Goal: Transaction & Acquisition: Purchase product/service

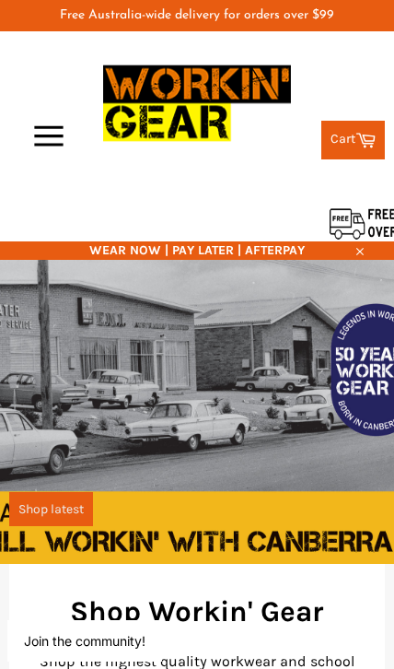
click at [51, 138] on icon "button" at bounding box center [49, 135] width 46 height 41
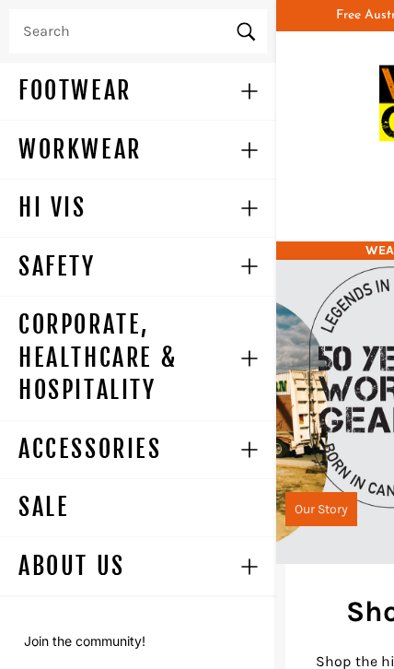
click at [129, 149] on link "WORKWEAR" at bounding box center [110, 149] width 220 height 57
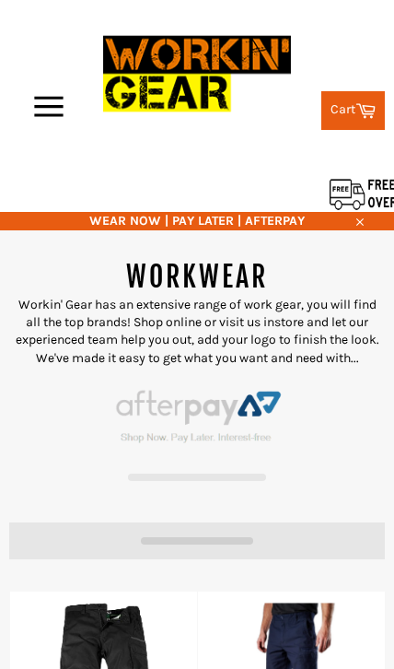
select select "******"
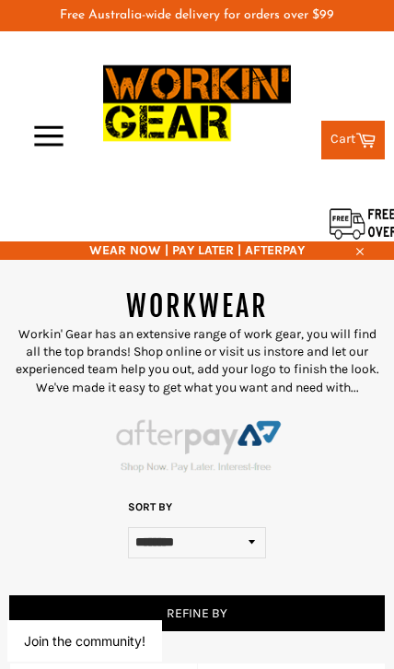
click at [356, 134] on icon at bounding box center [366, 139] width 20 height 20
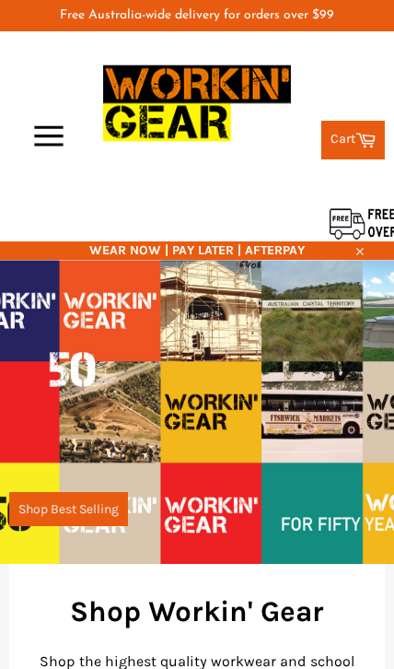
click at [45, 134] on icon "button" at bounding box center [48, 135] width 29 height 20
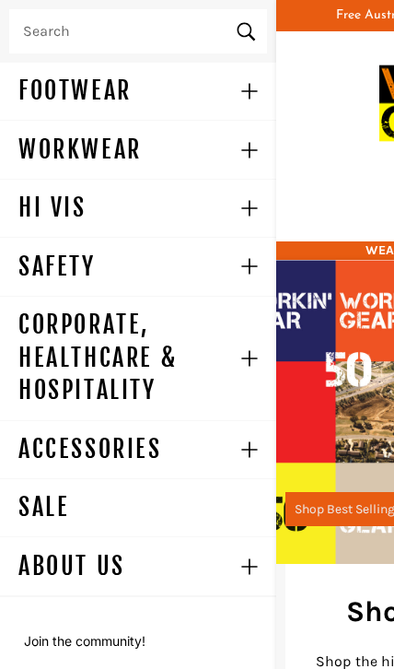
click at [262, 153] on button "WORKWEAR Menu" at bounding box center [248, 149] width 56 height 57
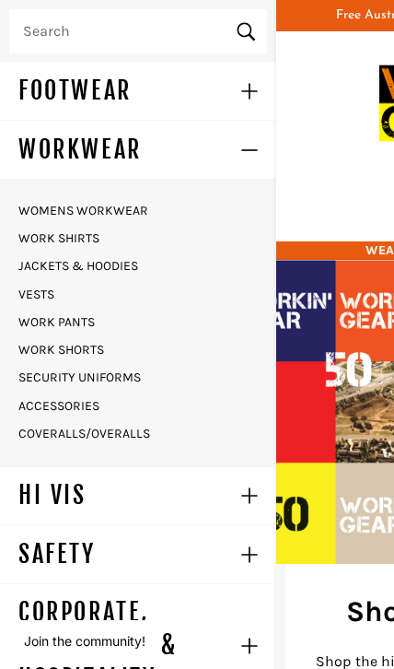
click at [130, 435] on link "COVERALLS/OVERALLS" at bounding box center [142, 433] width 267 height 27
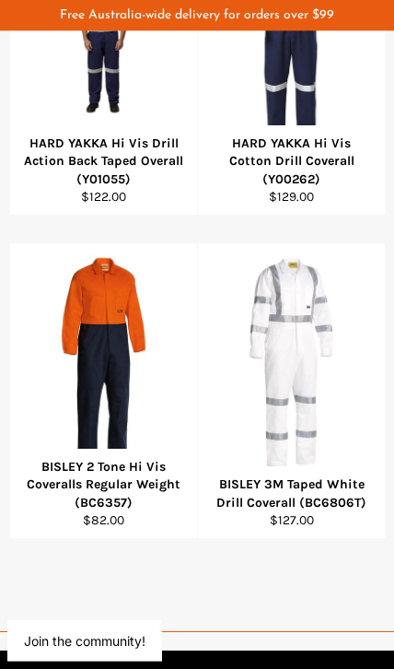
scroll to position [590, 0]
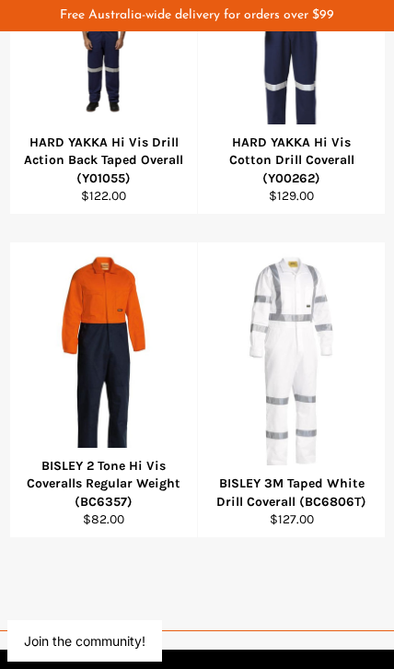
click at [122, 368] on span "View" at bounding box center [103, 391] width 124 height 47
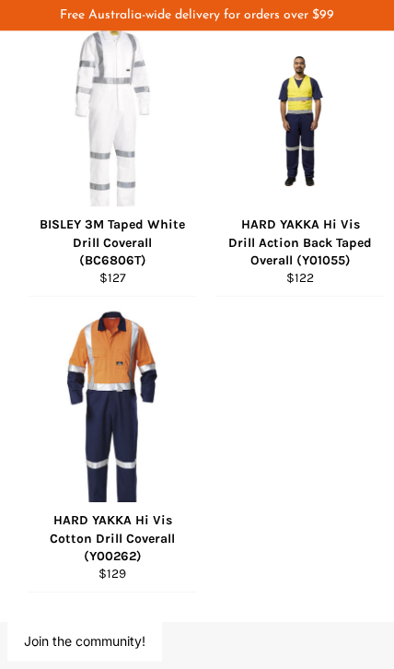
scroll to position [1963, 0]
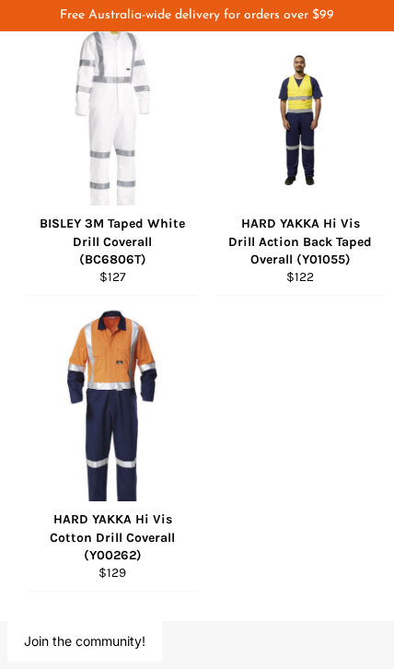
click at [321, 147] on span "View" at bounding box center [300, 149] width 124 height 47
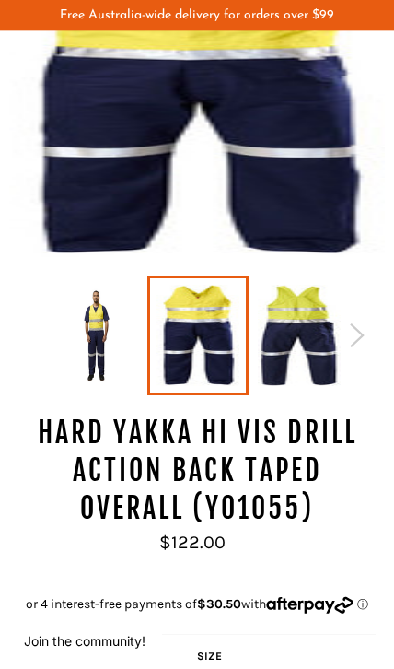
scroll to position [332, 0]
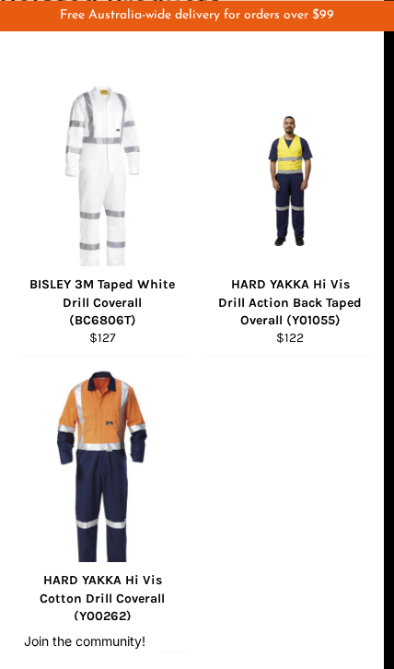
scroll to position [1902, 10]
click at [100, 498] on span "View" at bounding box center [102, 506] width 124 height 47
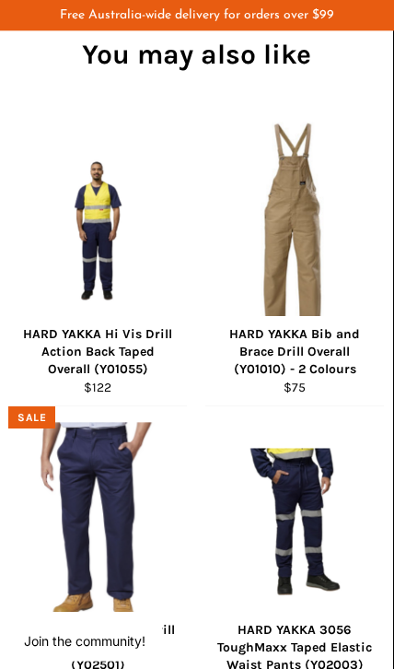
scroll to position [2624, 1]
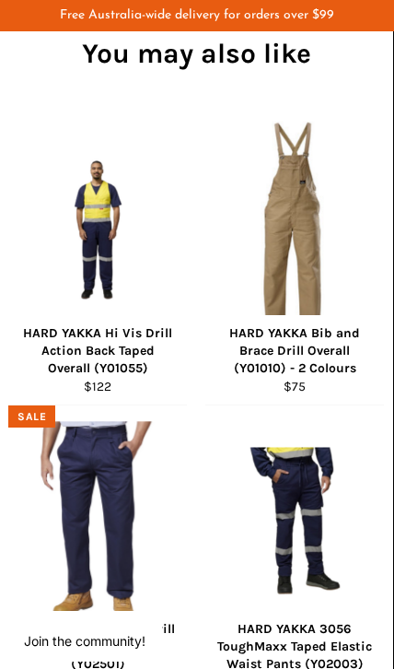
click at [315, 275] on span "View" at bounding box center [294, 259] width 124 height 47
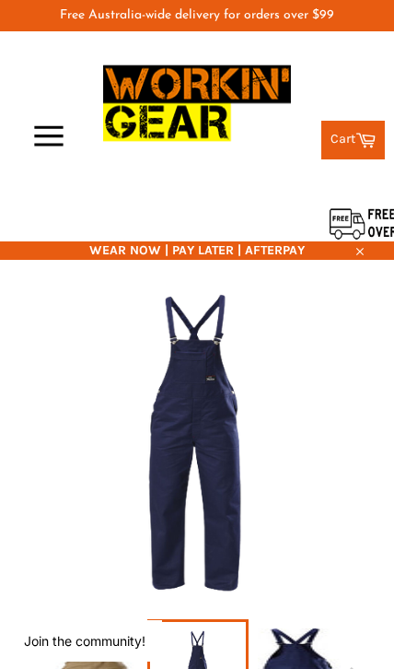
click at [202, 438] on img at bounding box center [197, 443] width 376 height 313
